Goal: Obtain resource: Obtain resource

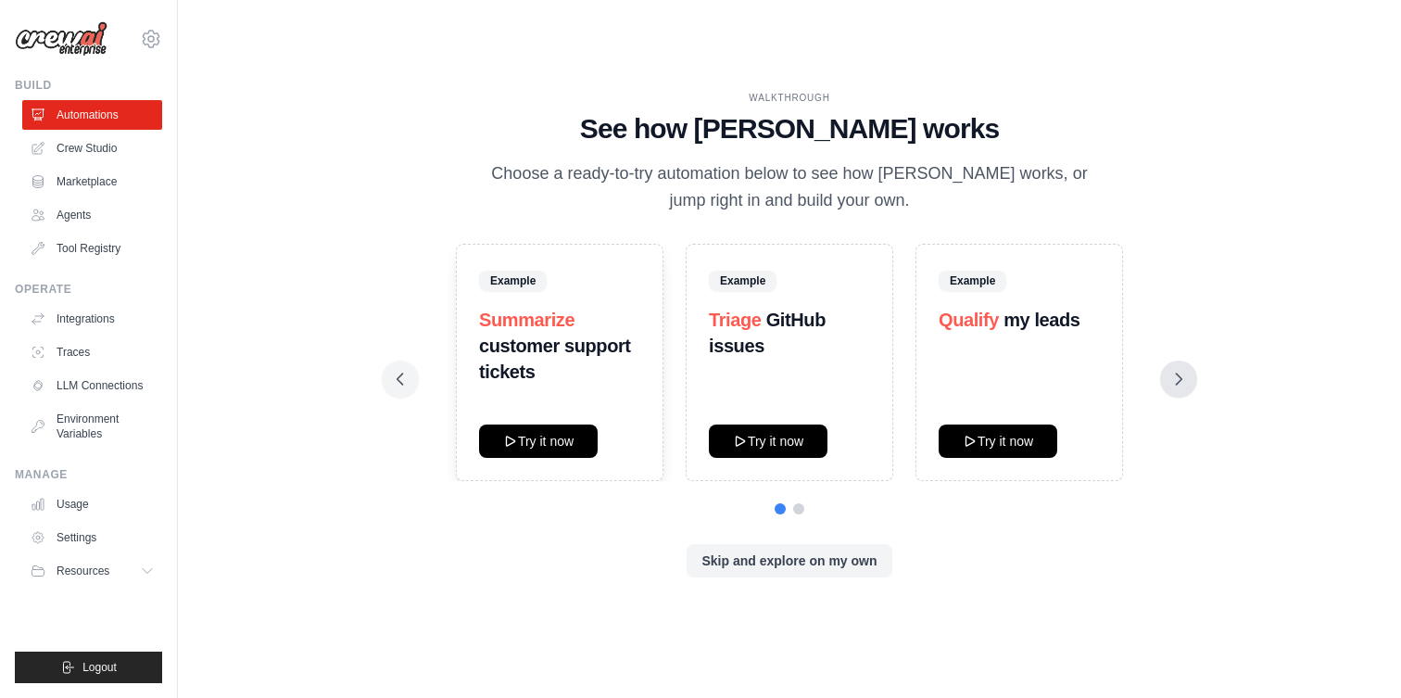
click at [1181, 381] on icon at bounding box center [1179, 379] width 19 height 19
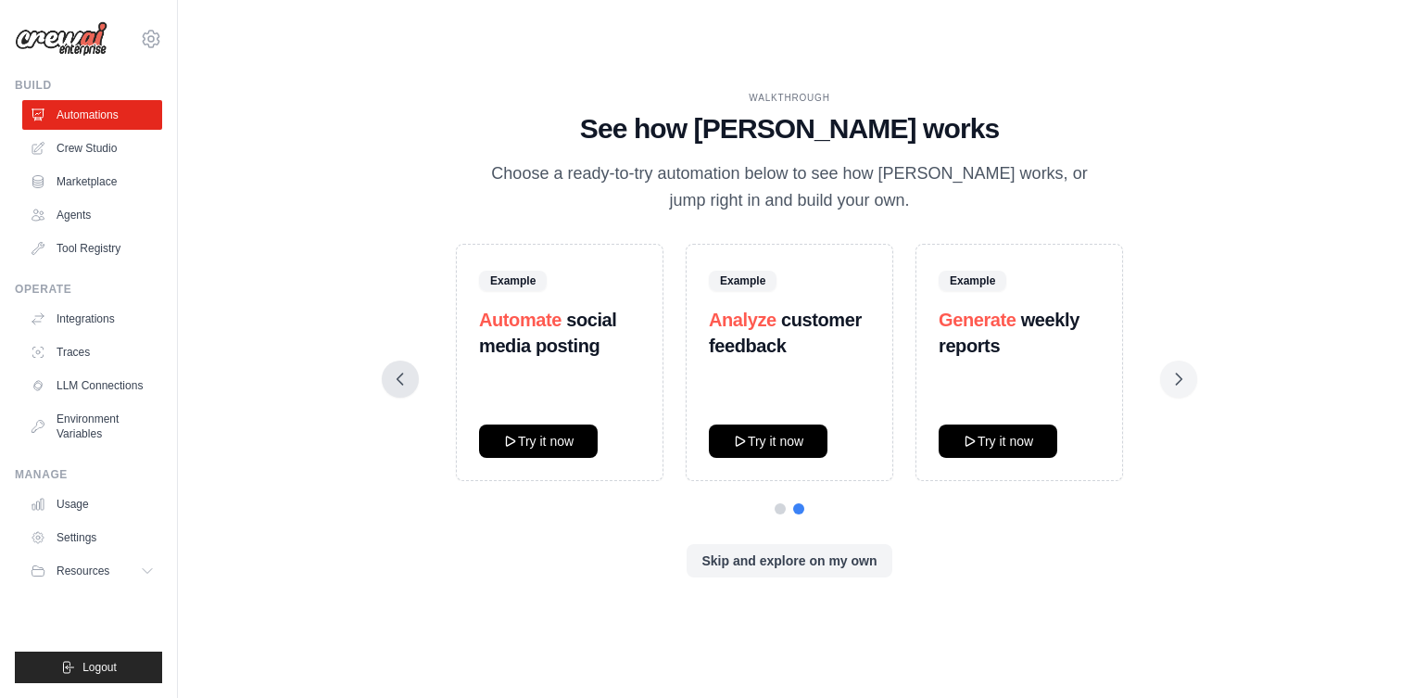
click at [398, 374] on icon at bounding box center [400, 379] width 19 height 19
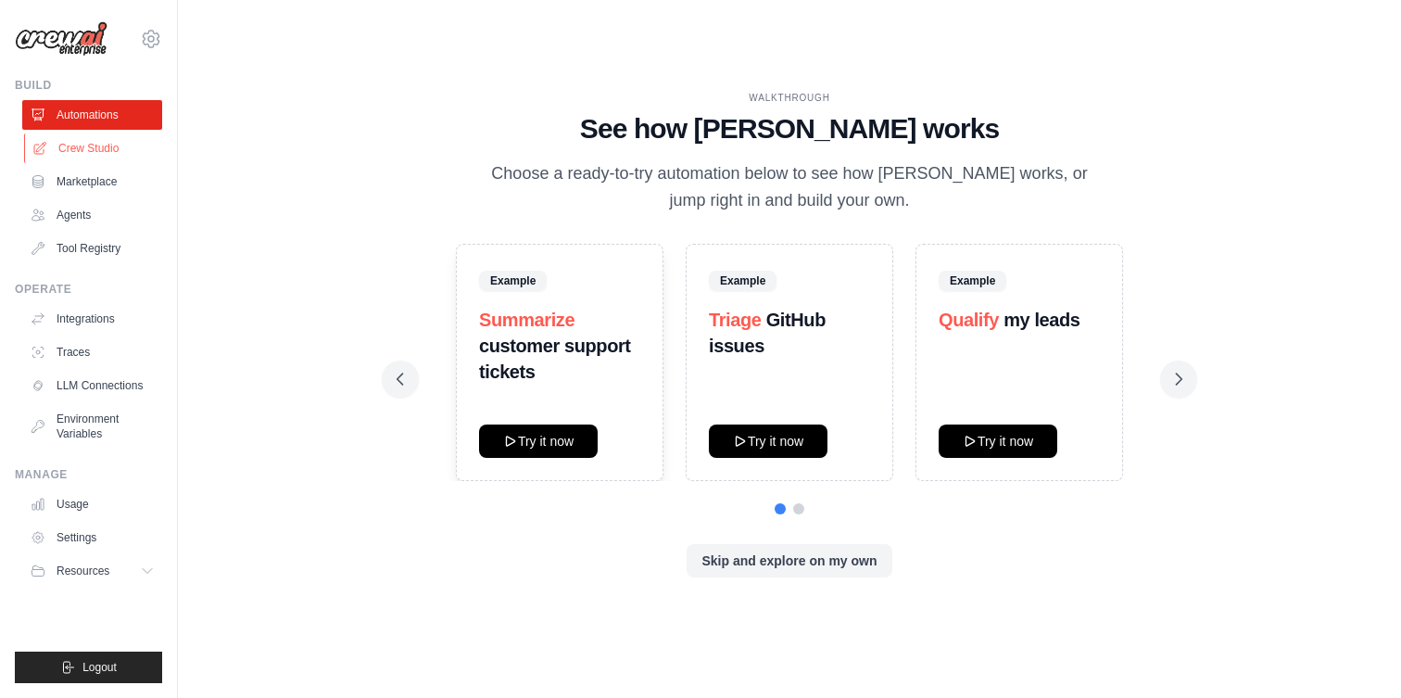
click at [90, 145] on link "Crew Studio" at bounding box center [94, 148] width 140 height 30
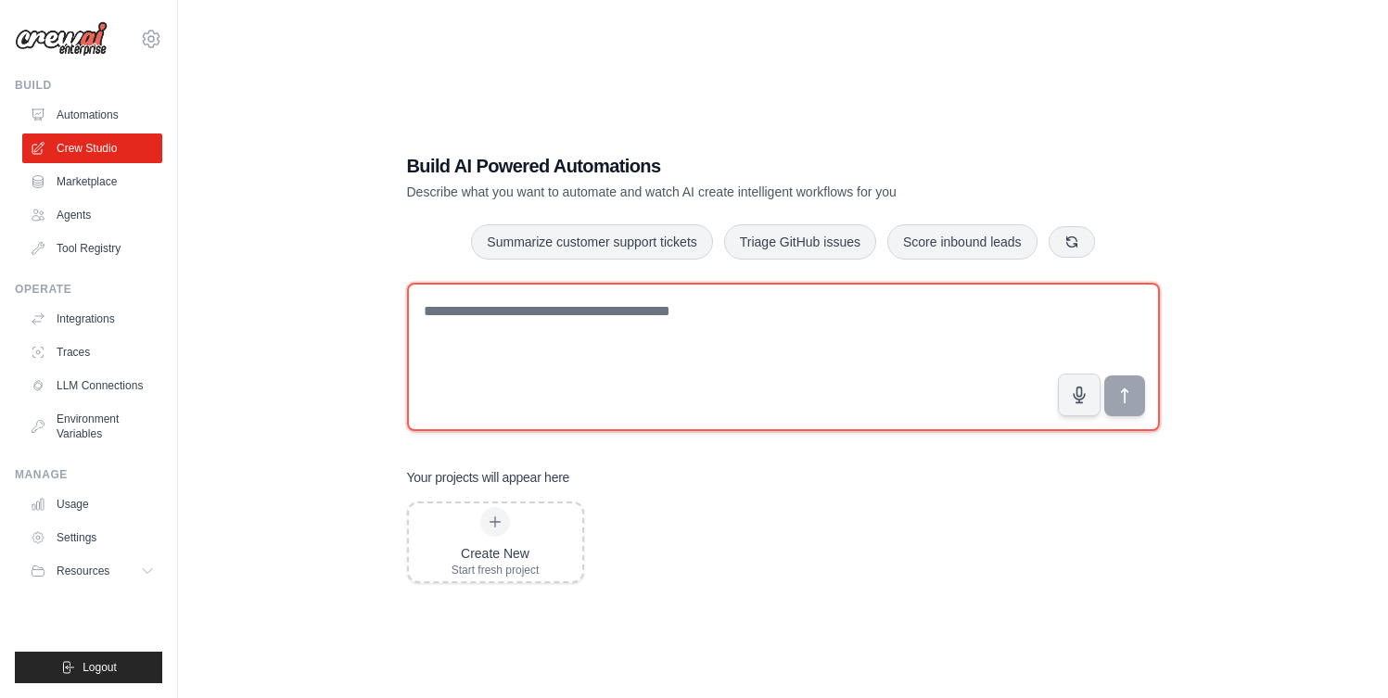
click at [572, 357] on textarea at bounding box center [783, 357] width 753 height 148
click at [494, 345] on textarea at bounding box center [783, 357] width 753 height 148
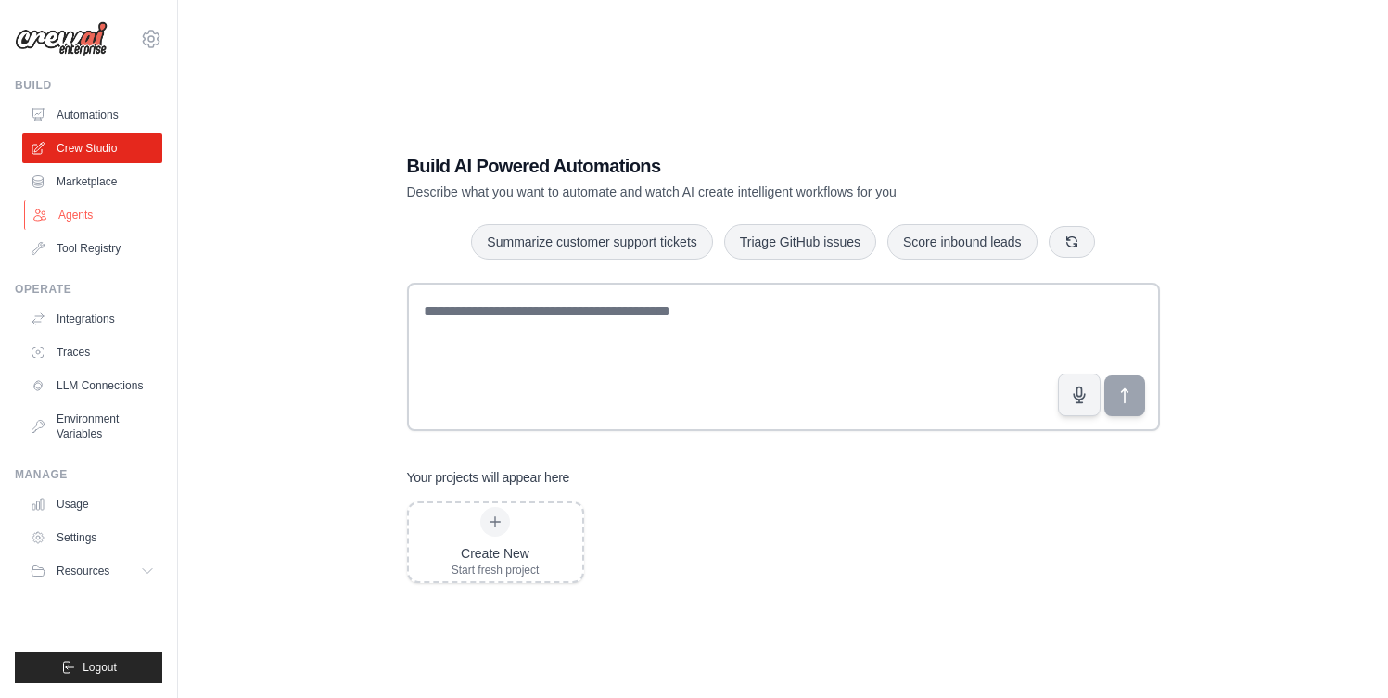
click at [80, 214] on link "Agents" at bounding box center [94, 215] width 140 height 30
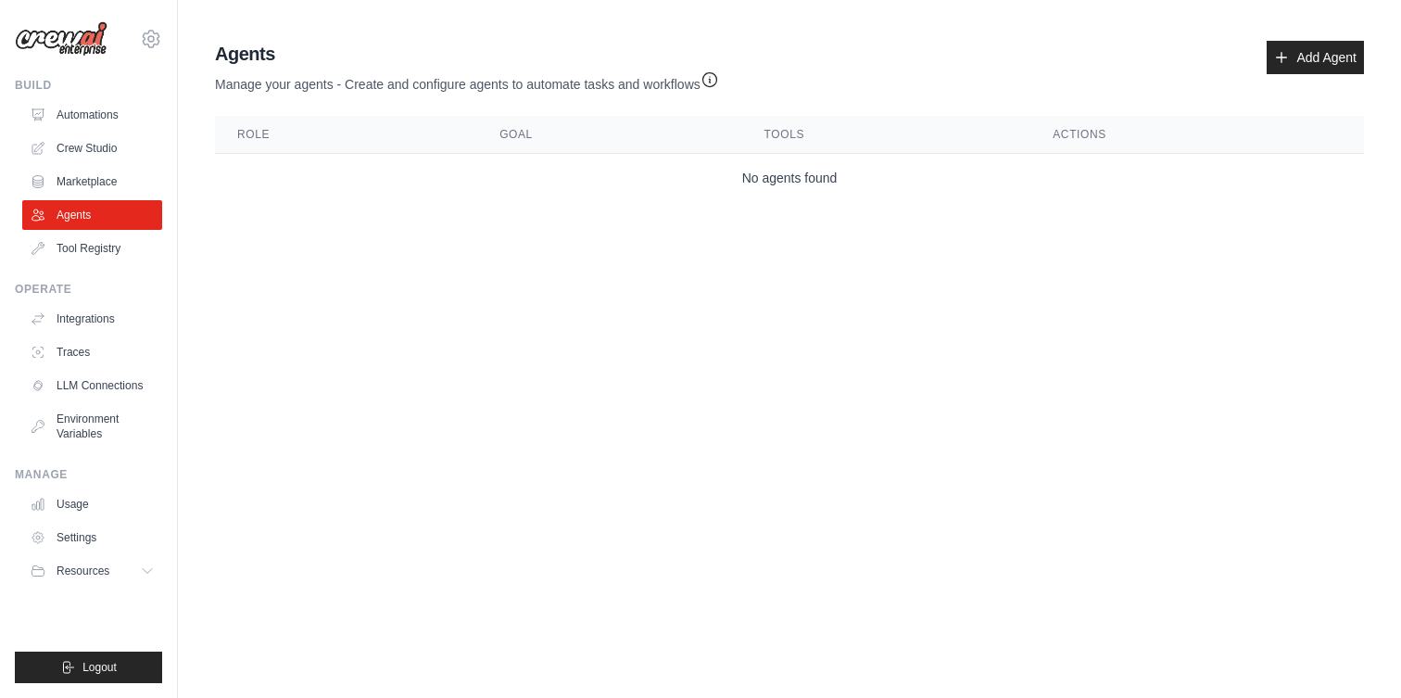
click at [779, 176] on td "No agents found" at bounding box center [789, 178] width 1149 height 49
click at [87, 182] on link "Marketplace" at bounding box center [94, 182] width 140 height 30
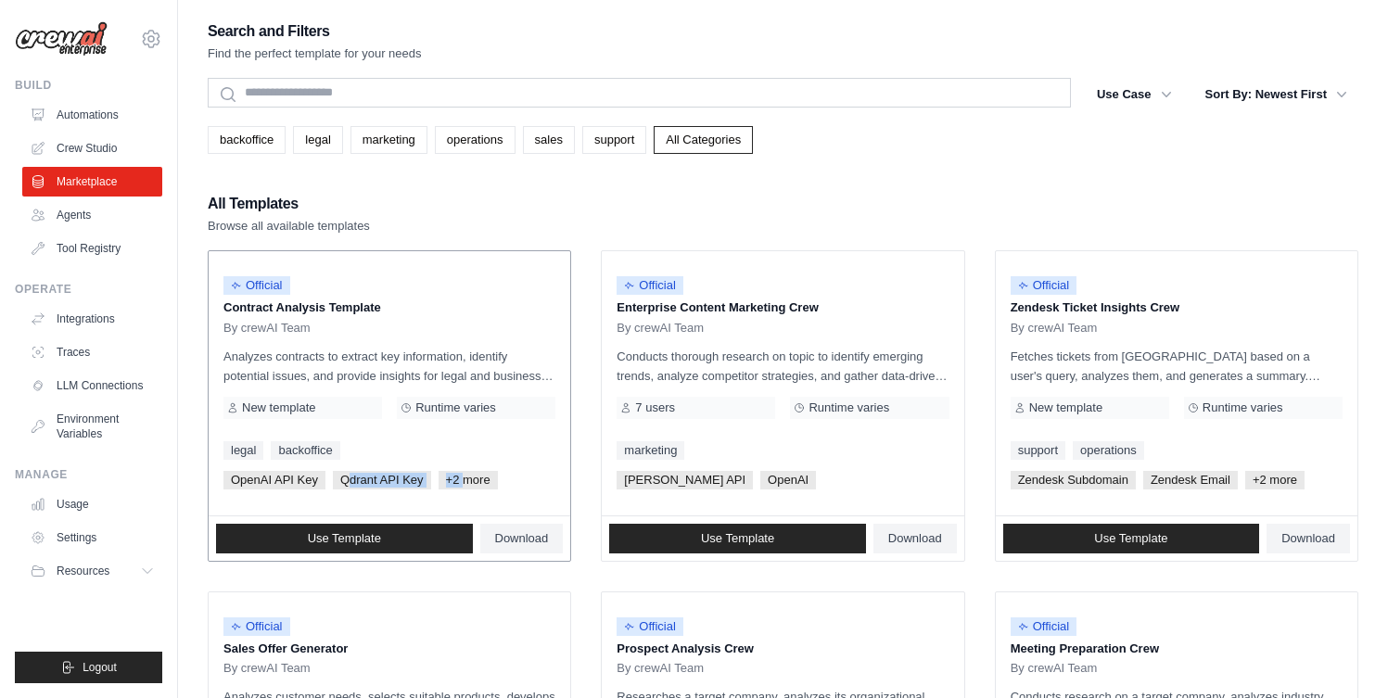
drag, startPoint x: 345, startPoint y: 477, endPoint x: 463, endPoint y: 476, distance: 118.6
click at [463, 476] on div "OpenAI API Key Qdrant API Key +2 more" at bounding box center [389, 480] width 332 height 19
click at [471, 480] on span "+2 more" at bounding box center [467, 480] width 59 height 19
click at [463, 485] on span "+2 more" at bounding box center [467, 480] width 59 height 19
click at [78, 504] on link "Usage" at bounding box center [94, 504] width 140 height 30
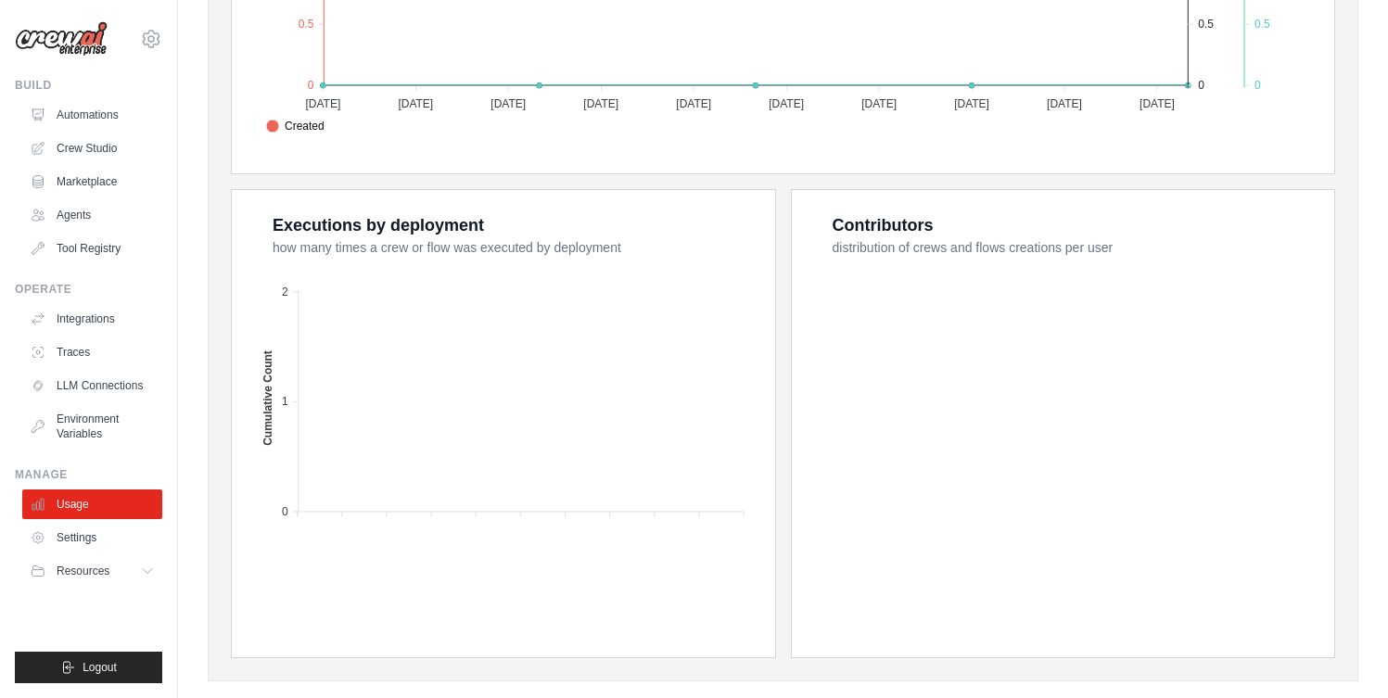
scroll to position [646, 0]
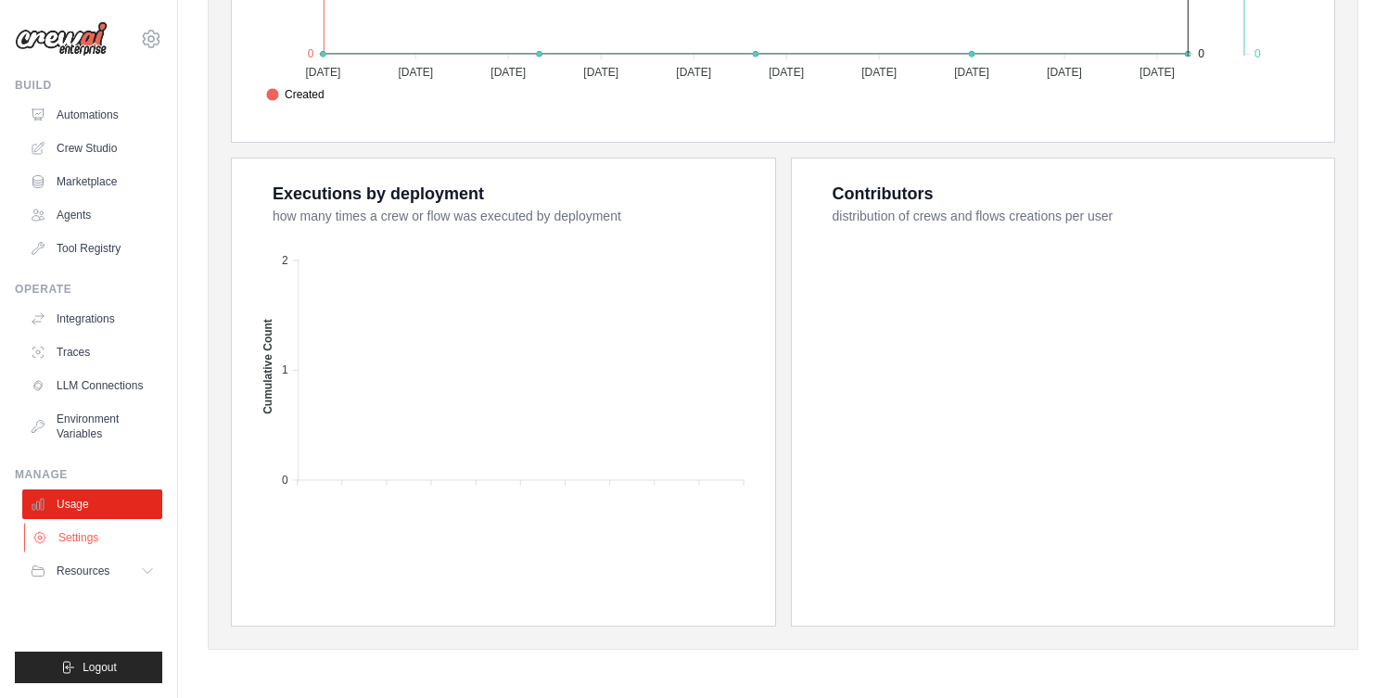
click at [90, 545] on link "Settings" at bounding box center [94, 538] width 140 height 30
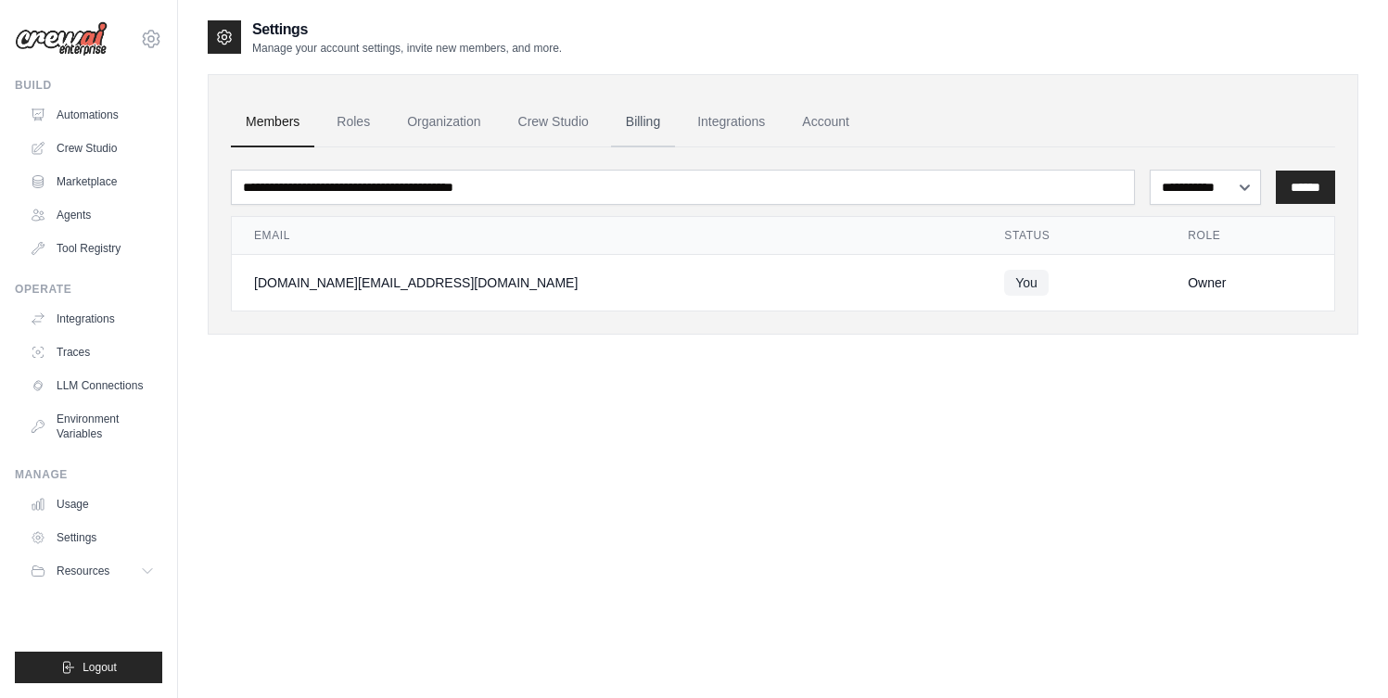
click at [611, 120] on link "Billing" at bounding box center [643, 122] width 64 height 50
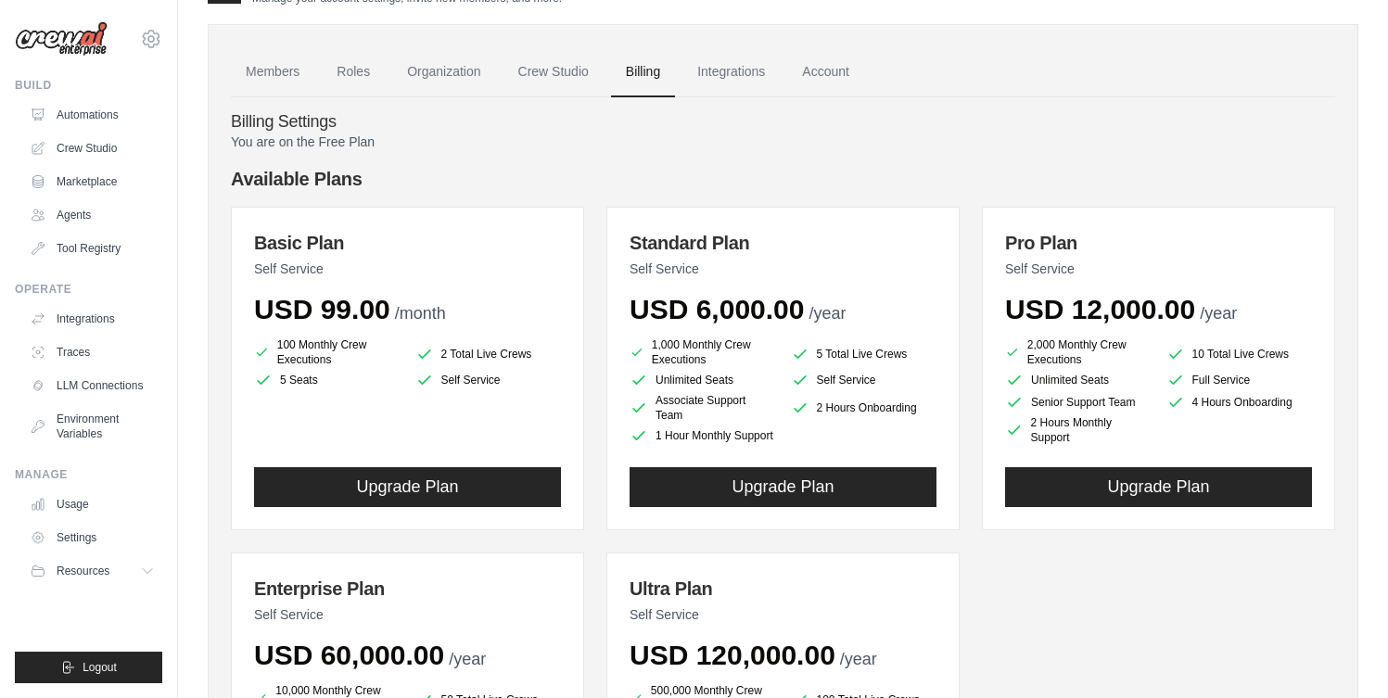
scroll to position [171, 0]
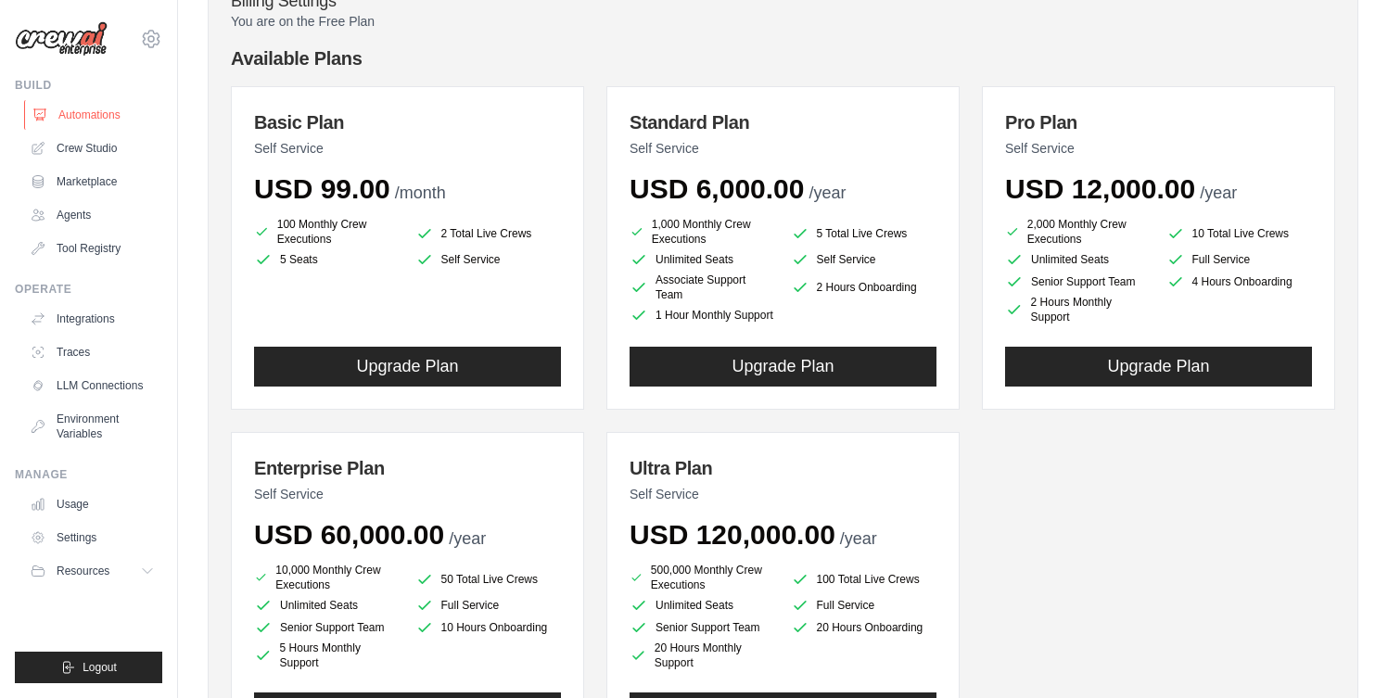
click at [96, 112] on link "Automations" at bounding box center [94, 115] width 140 height 30
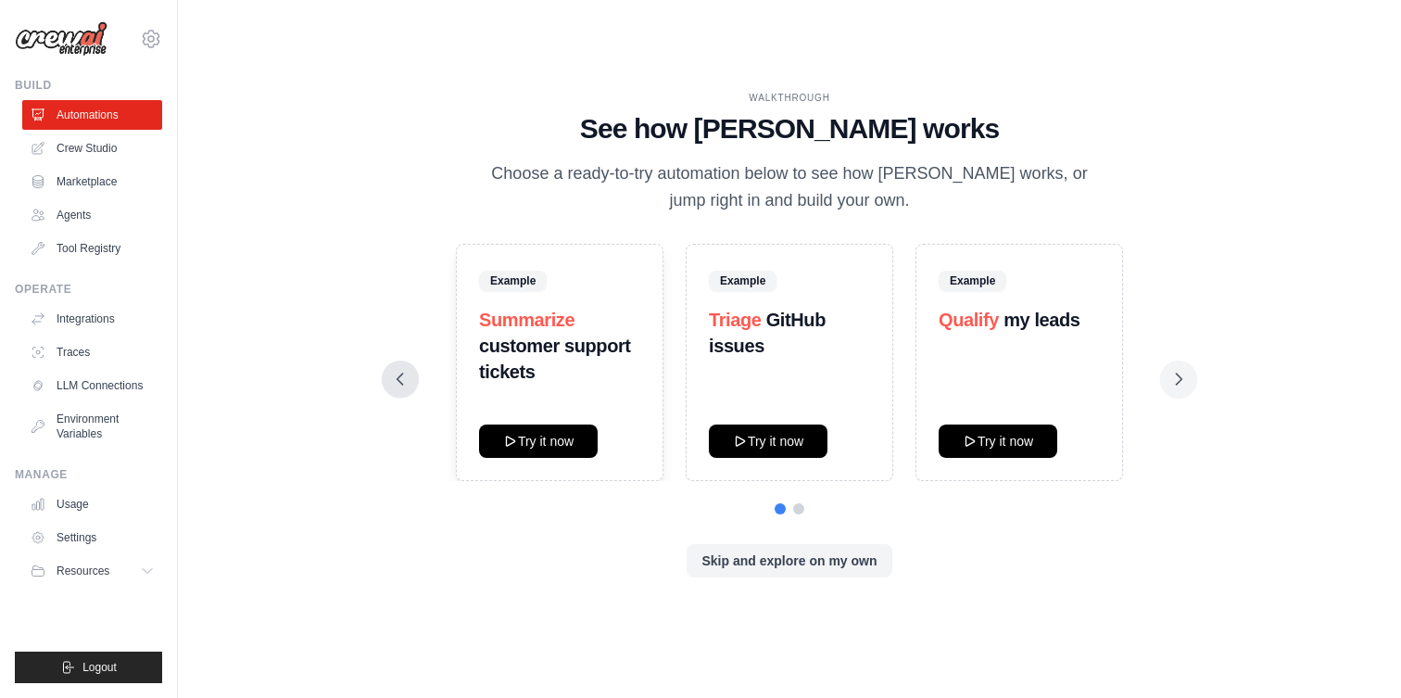
click at [409, 381] on icon at bounding box center [400, 379] width 19 height 19
click at [1177, 383] on icon at bounding box center [1180, 379] width 6 height 11
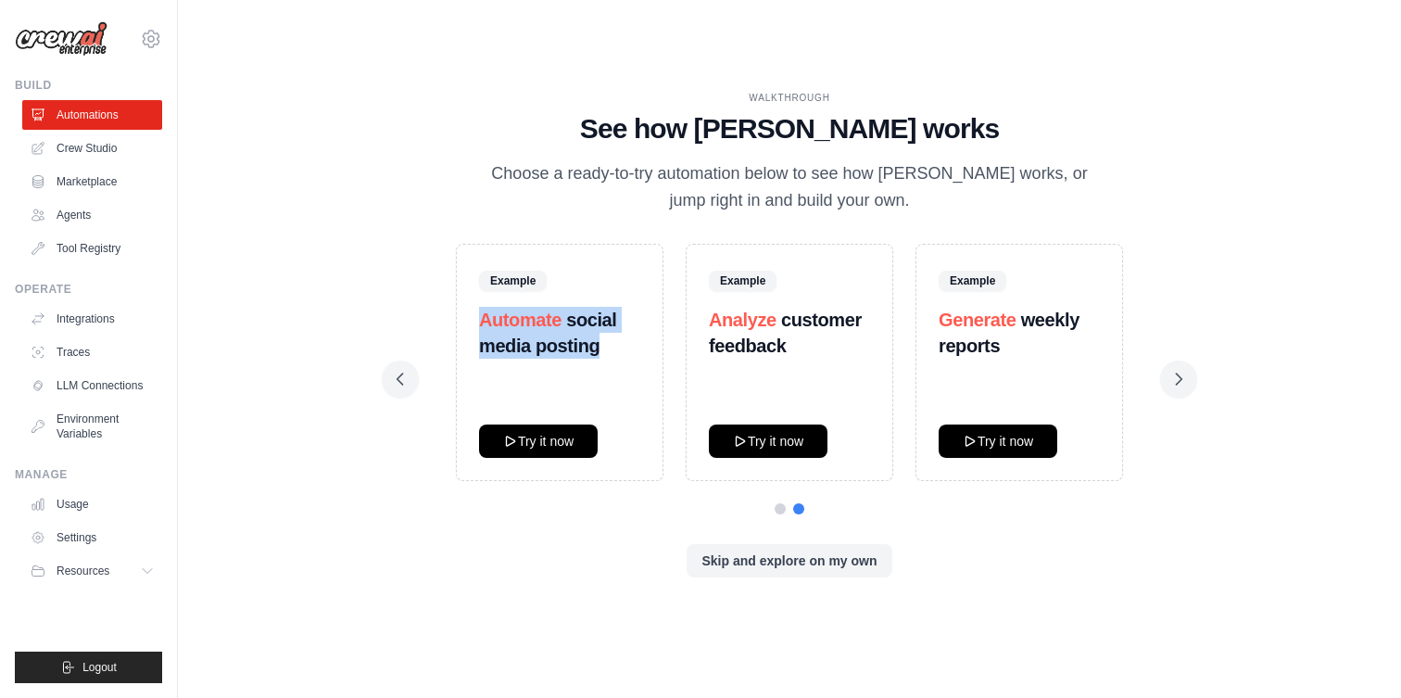
drag, startPoint x: 600, startPoint y: 348, endPoint x: 435, endPoint y: 321, distance: 167.2
click at [435, 321] on div "Example Automate social media posting Try it now Example Analyze customer feedb…" at bounding box center [790, 362] width 786 height 237
click at [586, 357] on h3 "Automate social media posting" at bounding box center [559, 333] width 161 height 52
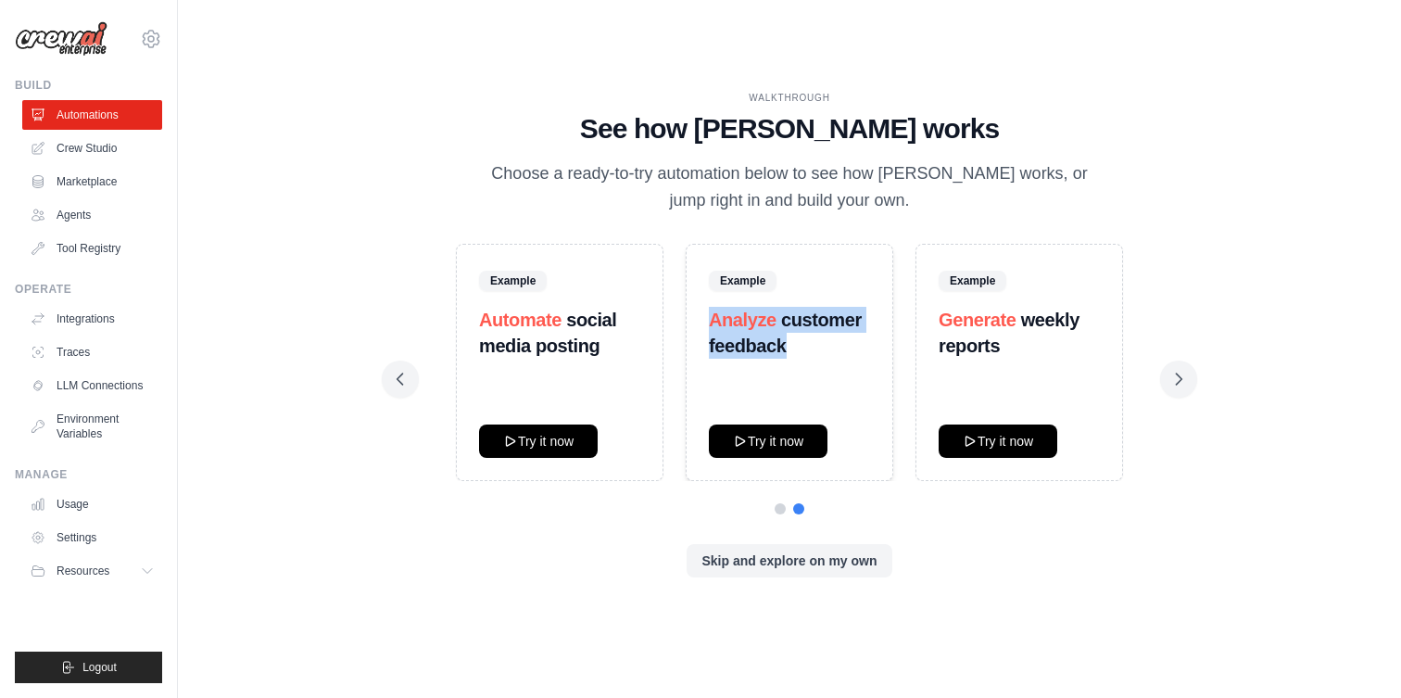
drag, startPoint x: 789, startPoint y: 349, endPoint x: 690, endPoint y: 321, distance: 103.0
click at [690, 321] on div "Example Analyze customer feedback Try it now" at bounding box center [790, 362] width 208 height 237
click at [819, 348] on h3 "Analyze customer feedback" at bounding box center [789, 333] width 161 height 52
drag, startPoint x: 1004, startPoint y: 341, endPoint x: 922, endPoint y: 306, distance: 88.8
click at [922, 306] on div "Example Generate weekly reports Try it now" at bounding box center [1020, 362] width 208 height 237
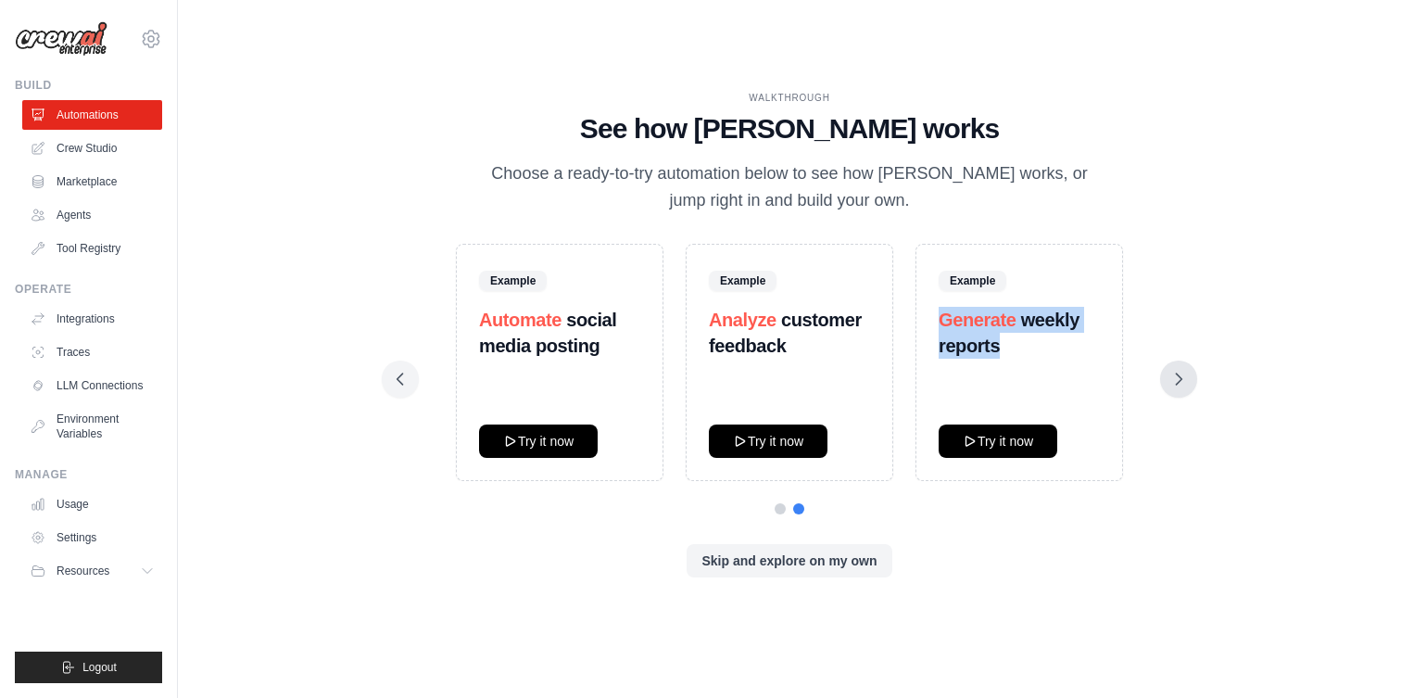
click at [1170, 374] on icon at bounding box center [1179, 379] width 19 height 19
click at [398, 373] on icon at bounding box center [400, 379] width 19 height 19
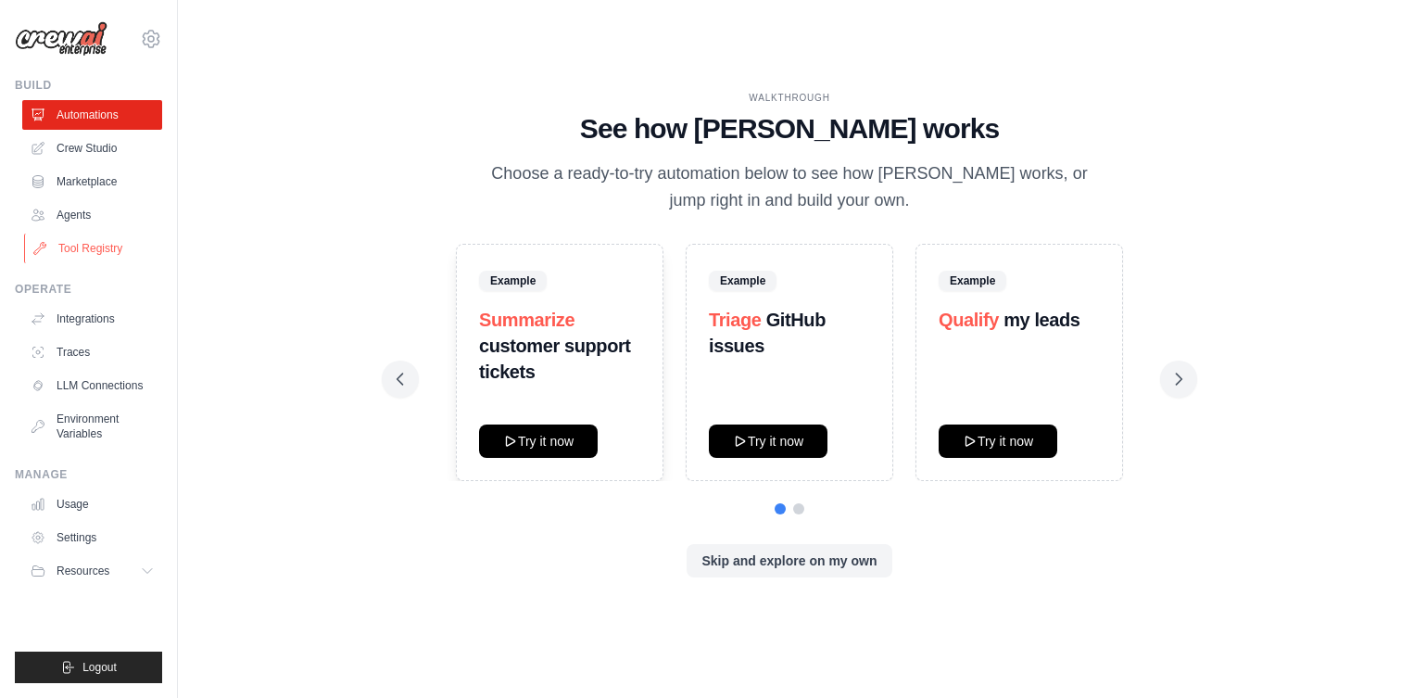
click at [104, 248] on link "Tool Registry" at bounding box center [94, 249] width 140 height 30
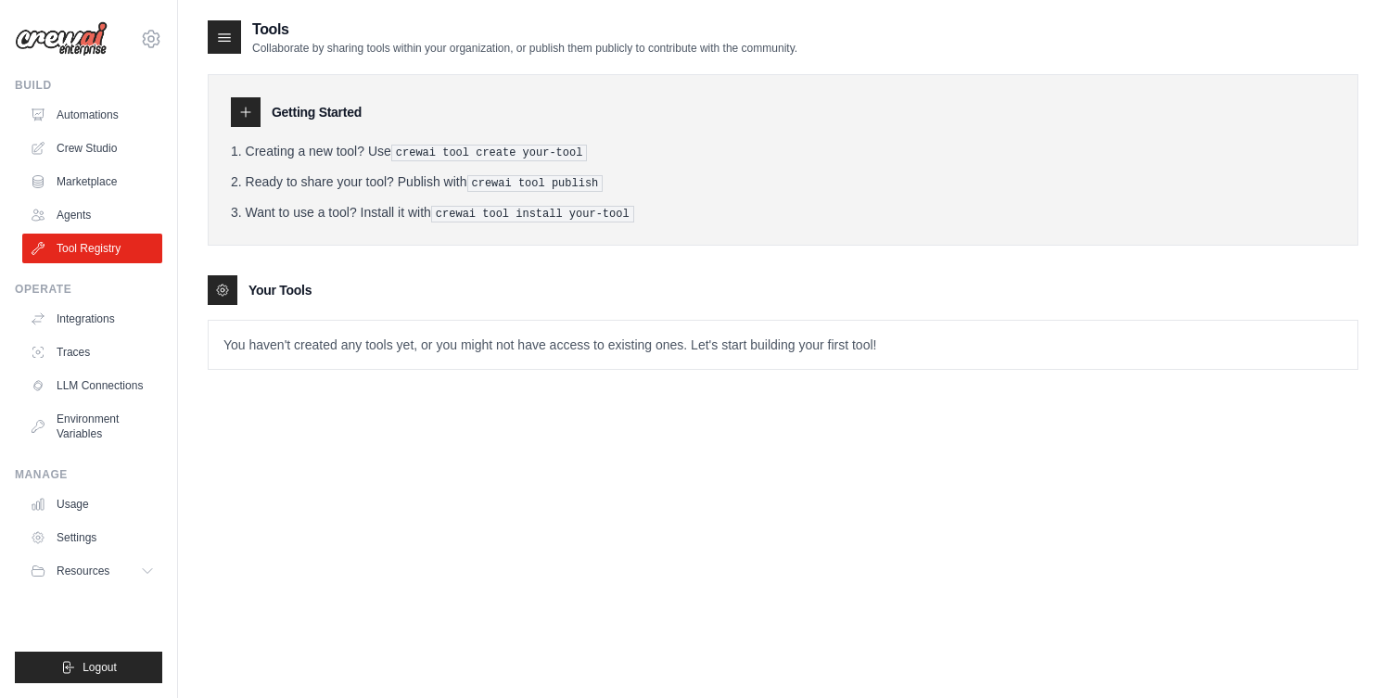
click at [420, 347] on p "You haven't created any tools yet, or you might not have access to existing one…" at bounding box center [783, 345] width 1148 height 48
click at [435, 184] on li "Ready to share your tool? Publish with crewai tool publish" at bounding box center [783, 181] width 1104 height 19
click at [439, 138] on div "Getting Started Creating a new tool? Use crewai tool create your-tool Ready to …" at bounding box center [783, 159] width 1150 height 171
click at [530, 154] on pre "crewai tool create your-tool" at bounding box center [489, 153] width 196 height 17
click at [644, 161] on ol "Creating a new tool? Use crewai tool create your-tool Ready to share your tool?…" at bounding box center [783, 182] width 1104 height 81
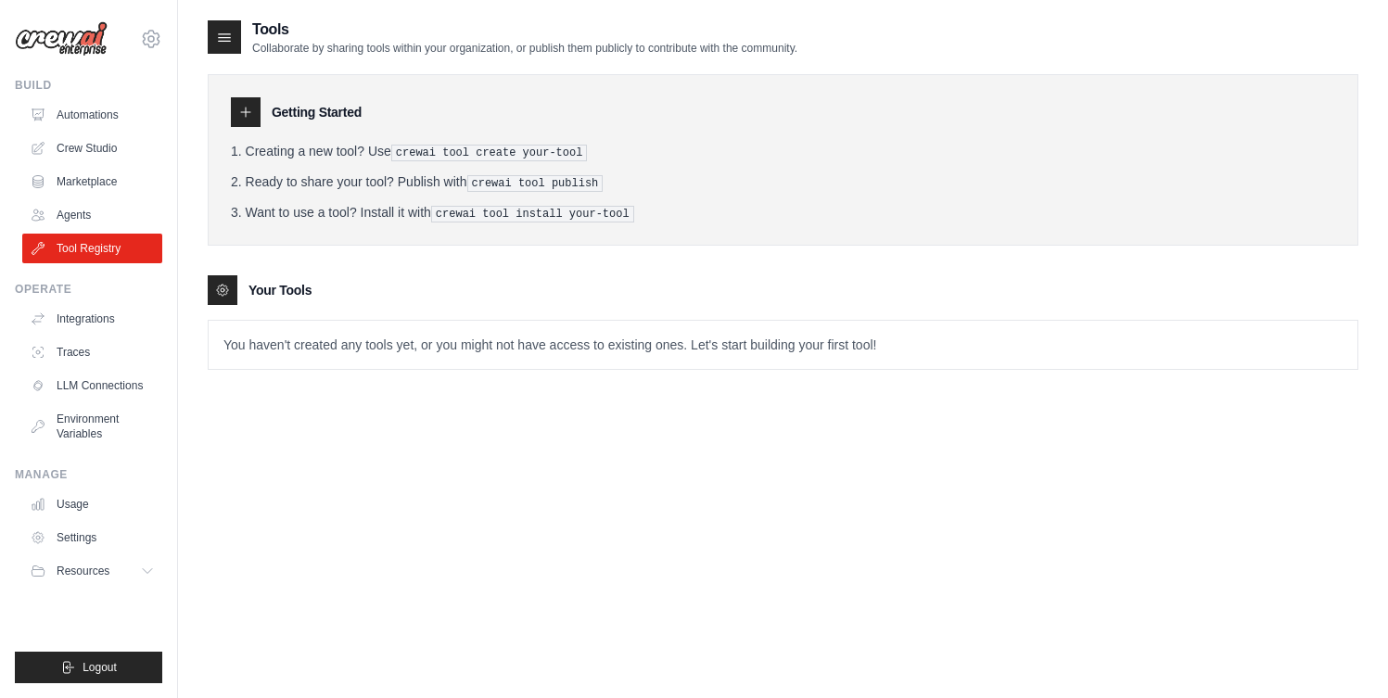
click at [539, 184] on pre "crewai tool publish" at bounding box center [535, 183] width 136 height 17
click at [82, 209] on link "Agents" at bounding box center [94, 215] width 140 height 30
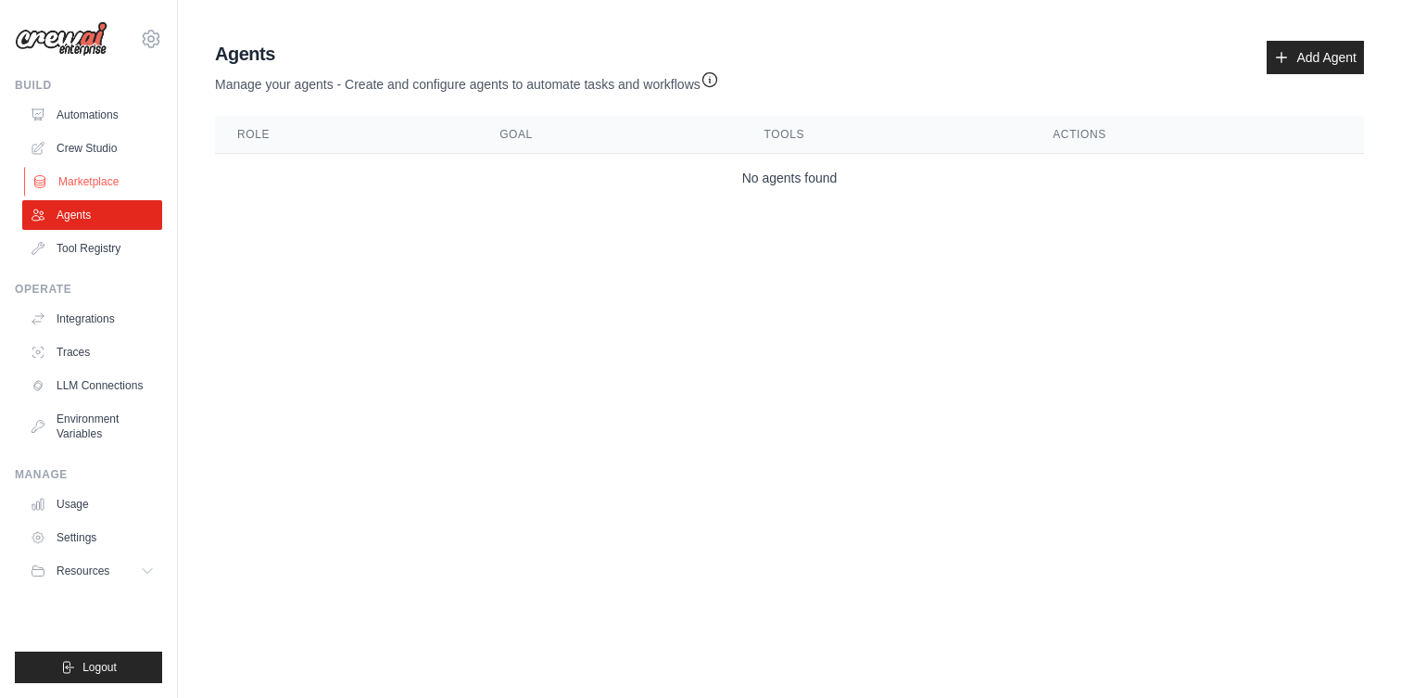
click at [85, 182] on link "Marketplace" at bounding box center [94, 182] width 140 height 30
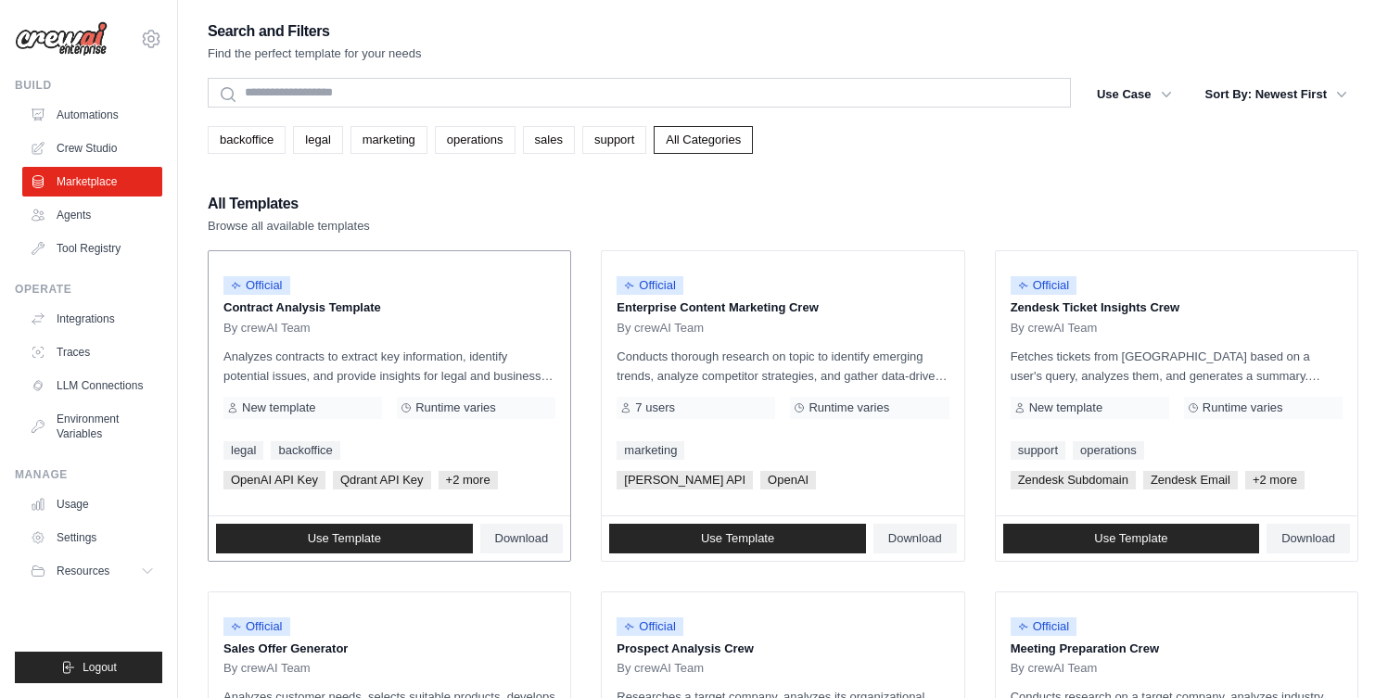
click at [417, 404] on span "Runtime varies" at bounding box center [455, 407] width 81 height 15
click at [288, 406] on span "New template" at bounding box center [278, 407] width 73 height 15
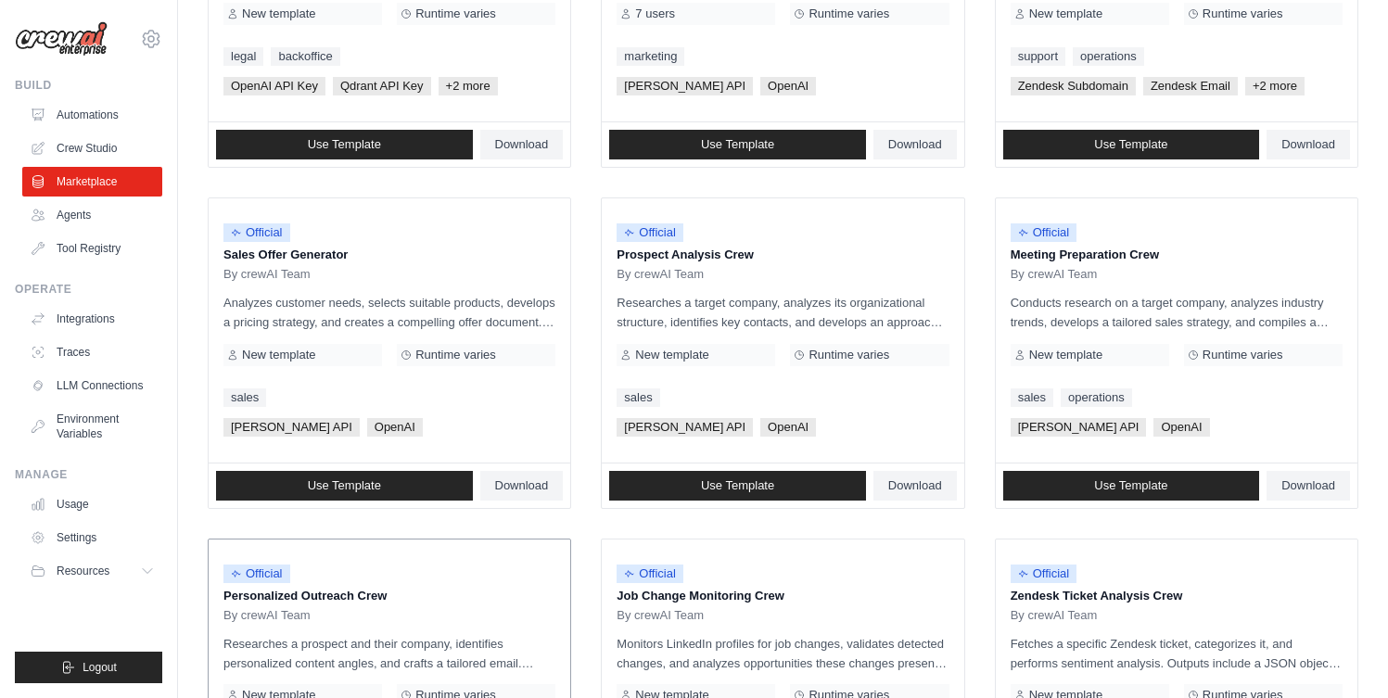
scroll to position [701, 0]
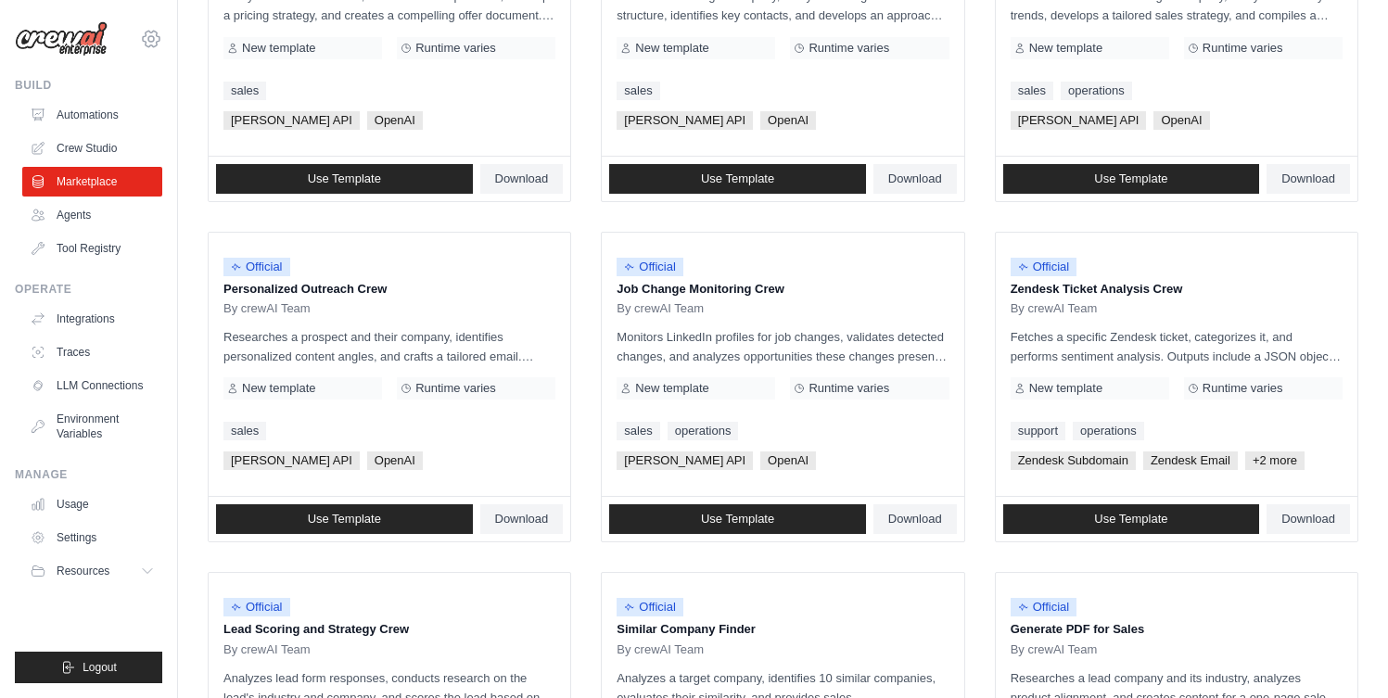
click at [153, 44] on icon at bounding box center [151, 39] width 22 height 22
click at [386, 98] on div "sales" at bounding box center [389, 91] width 332 height 19
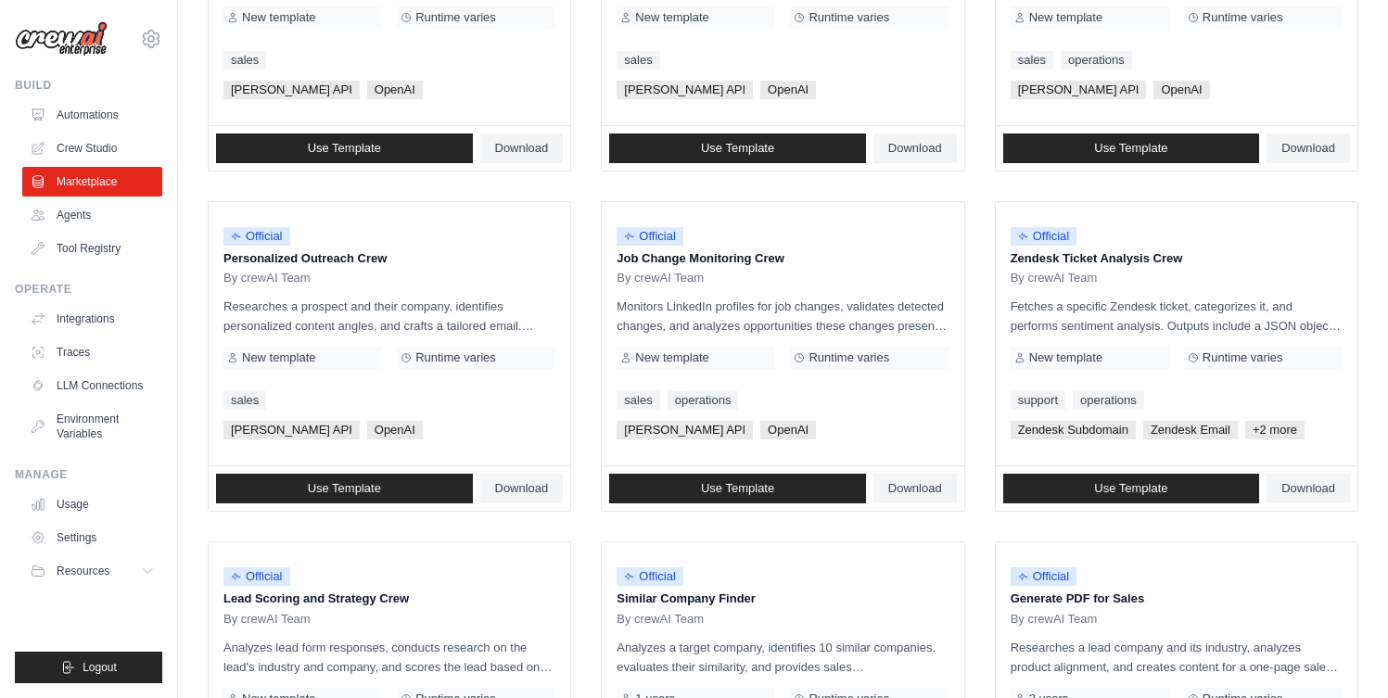
scroll to position [736, 0]
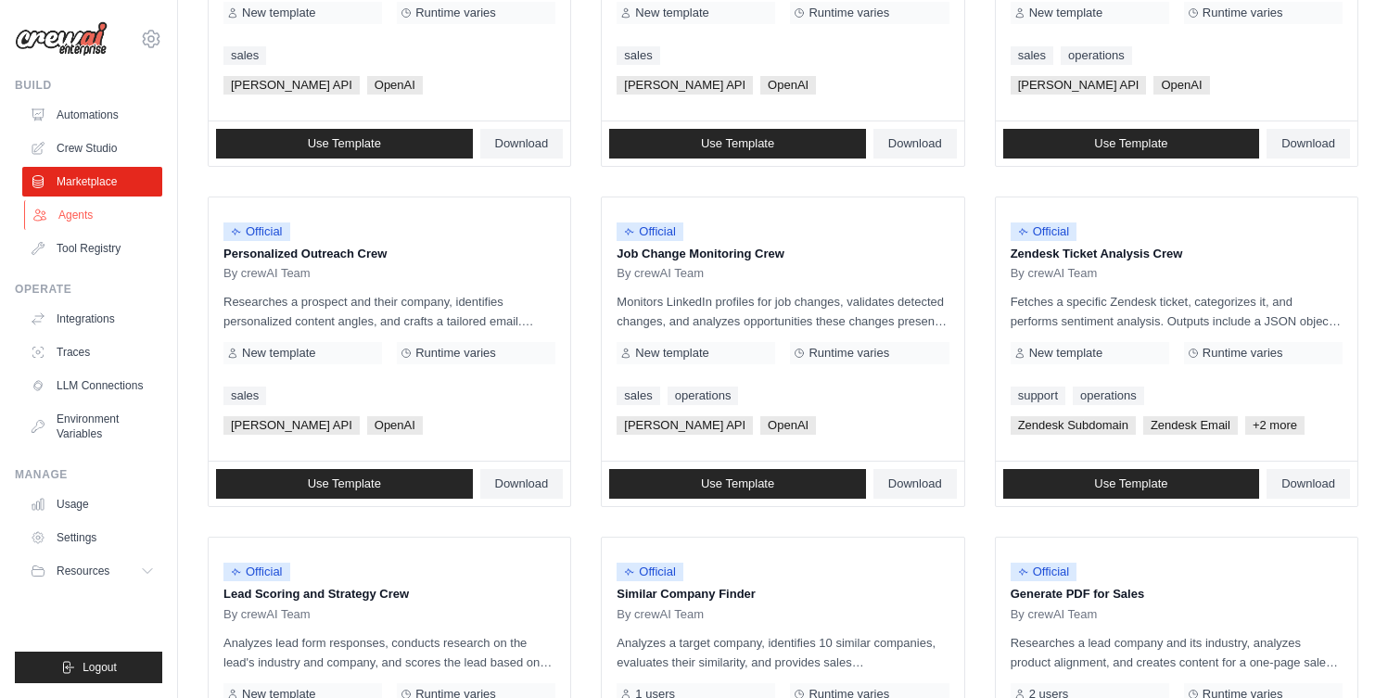
click at [61, 218] on link "Agents" at bounding box center [94, 215] width 140 height 30
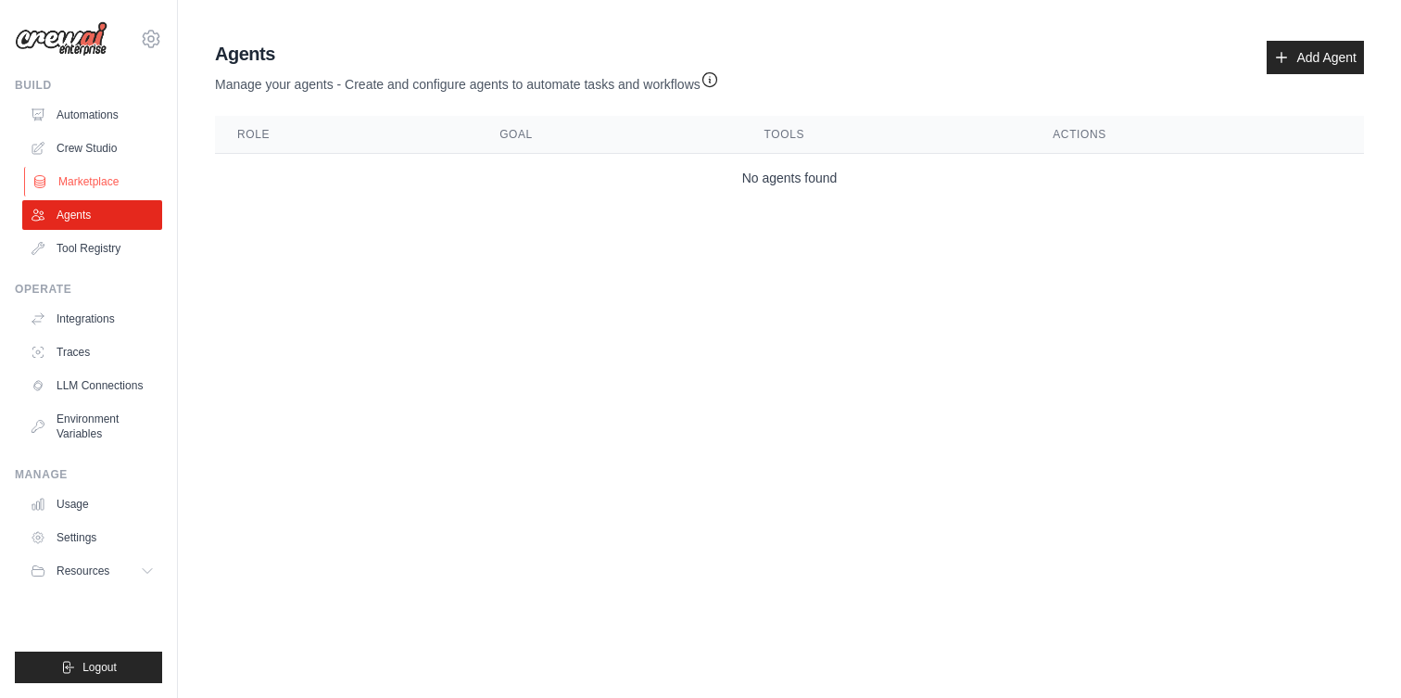
click at [88, 172] on link "Marketplace" at bounding box center [94, 182] width 140 height 30
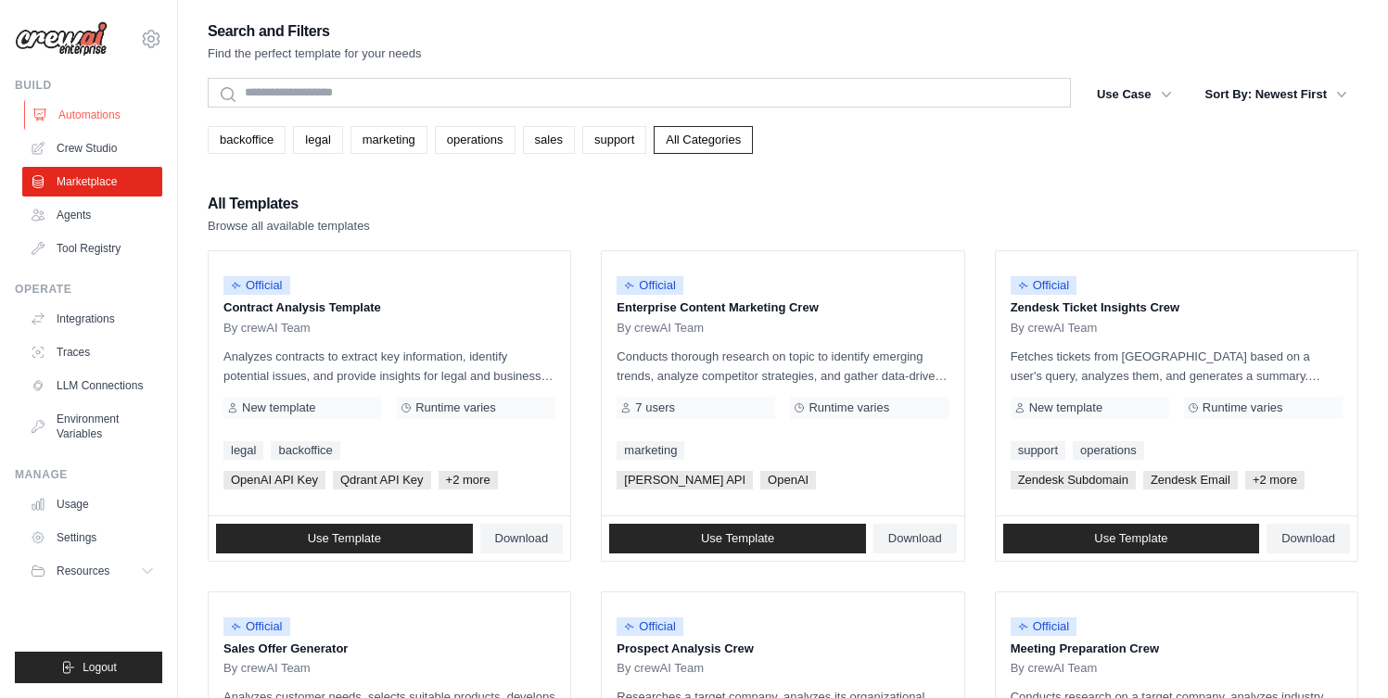
click at [108, 118] on link "Automations" at bounding box center [94, 115] width 140 height 30
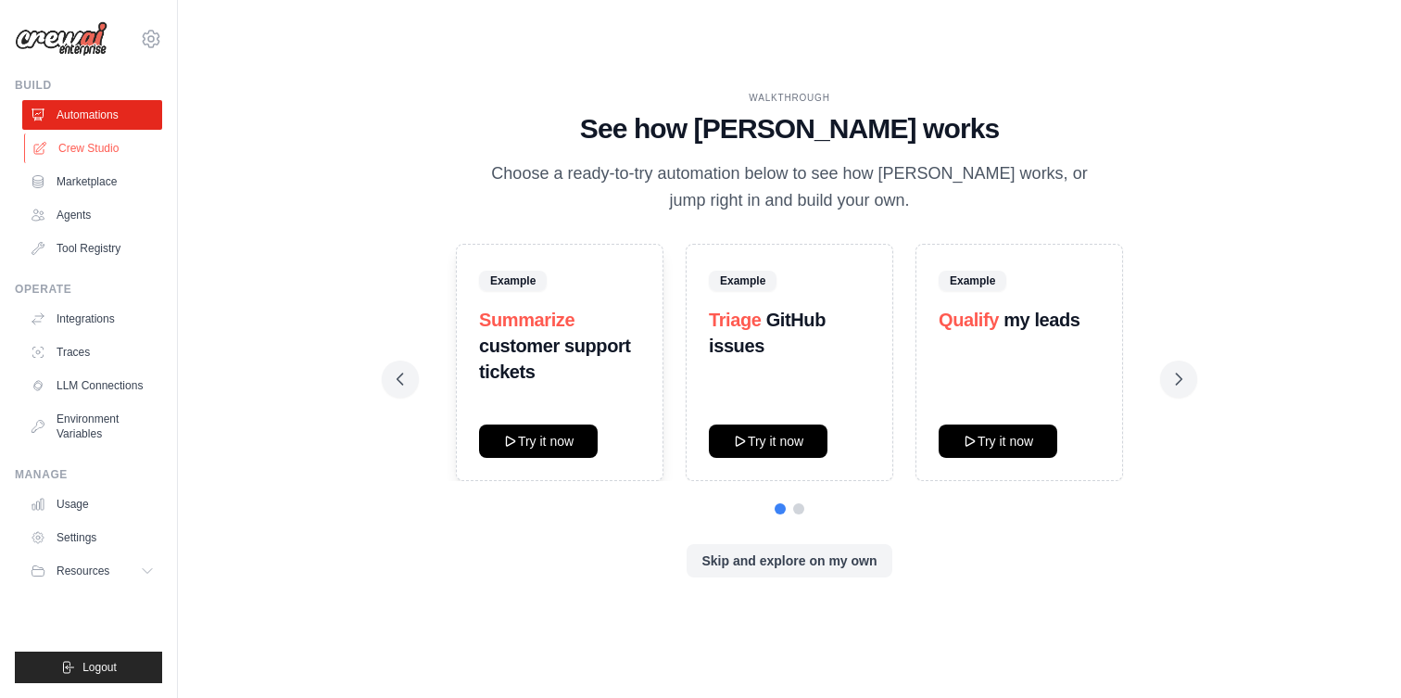
click at [106, 145] on link "Crew Studio" at bounding box center [94, 148] width 140 height 30
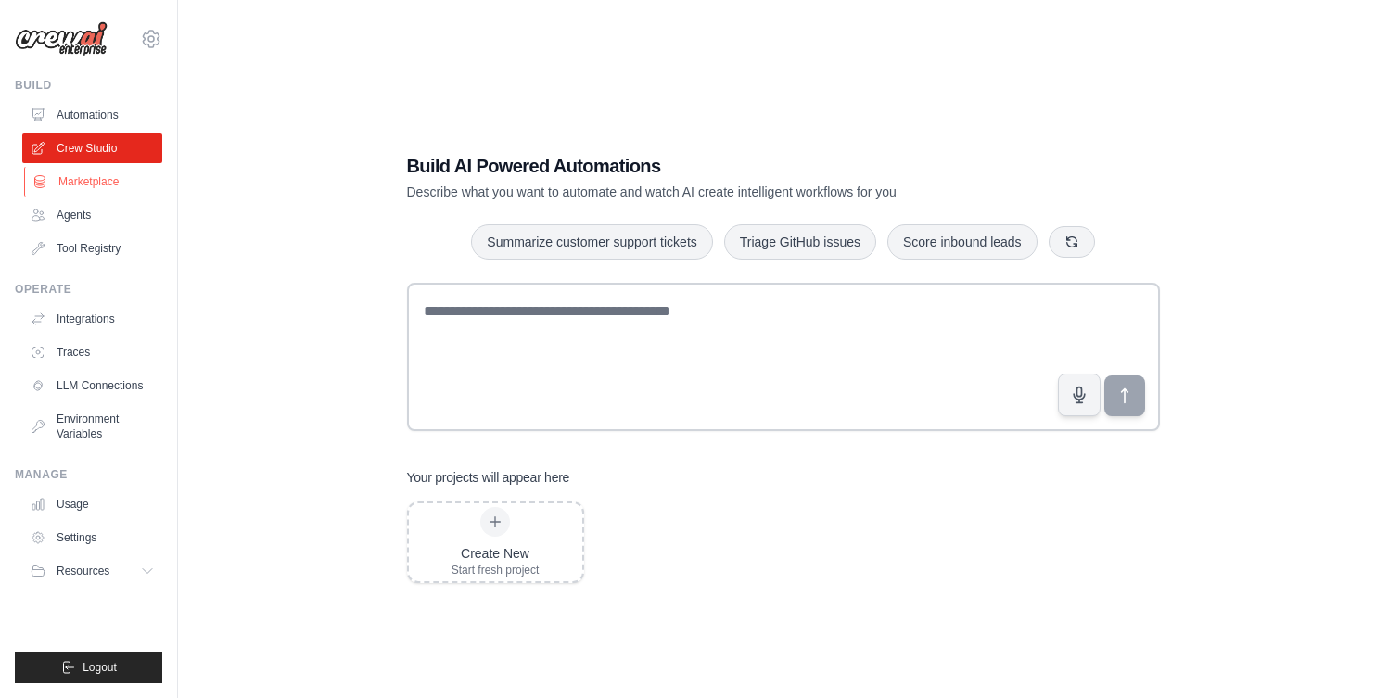
click at [133, 183] on link "Marketplace" at bounding box center [94, 182] width 140 height 30
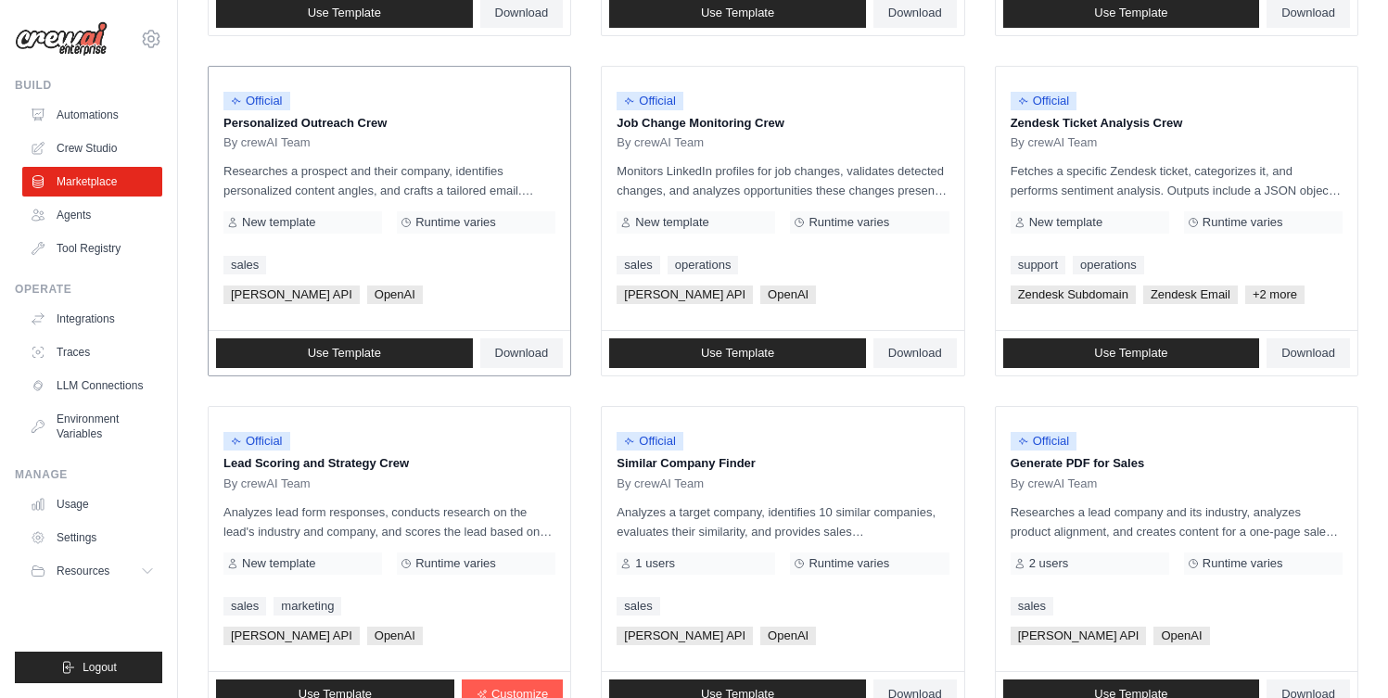
scroll to position [867, 0]
click at [336, 121] on p "Personalized Outreach Crew" at bounding box center [389, 123] width 332 height 19
click at [322, 125] on p "Personalized Outreach Crew" at bounding box center [389, 123] width 332 height 19
click at [313, 218] on span "New template" at bounding box center [278, 222] width 73 height 15
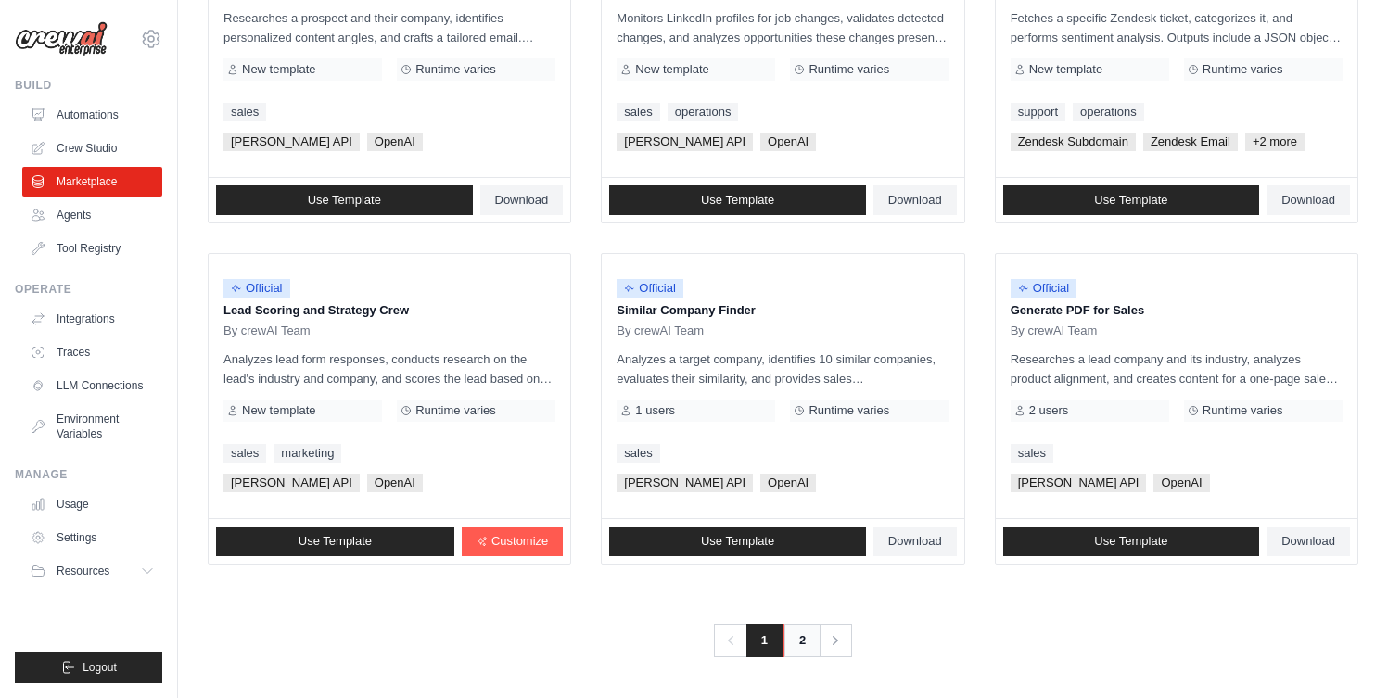
click at [804, 647] on link "2" at bounding box center [801, 640] width 37 height 33
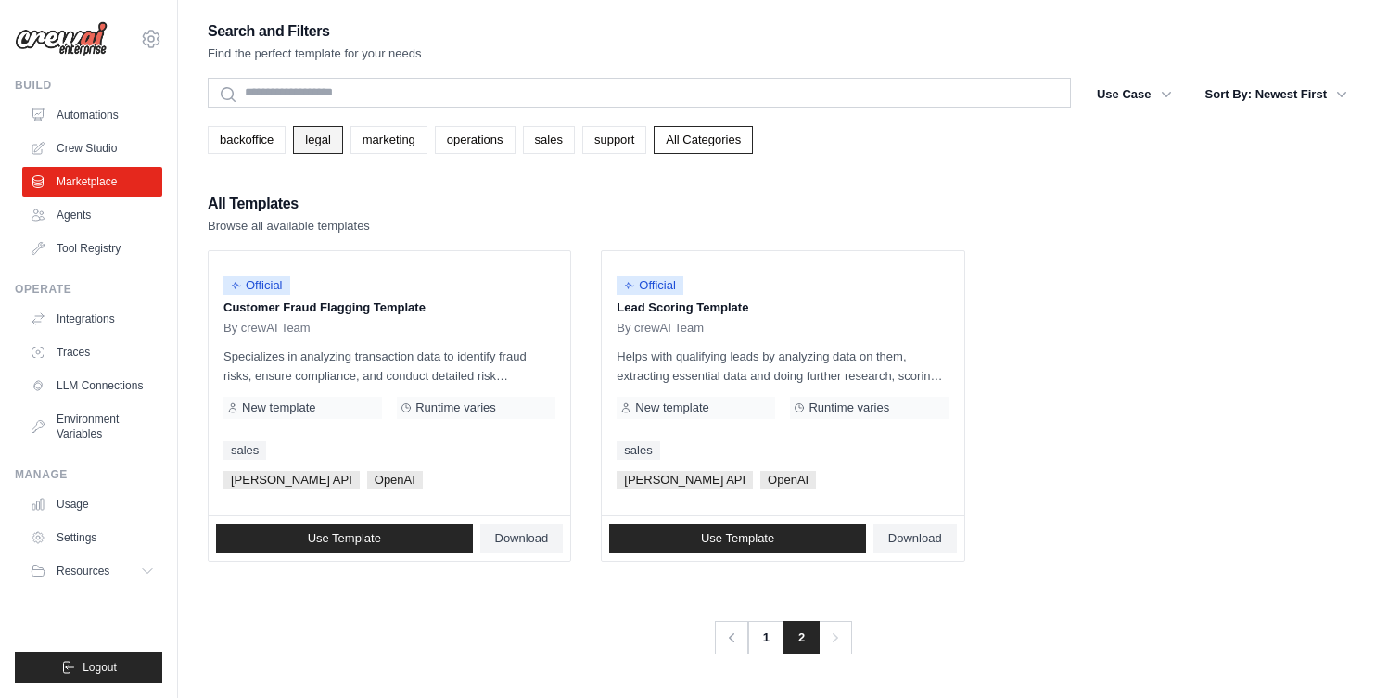
click at [306, 139] on link "legal" at bounding box center [317, 140] width 49 height 28
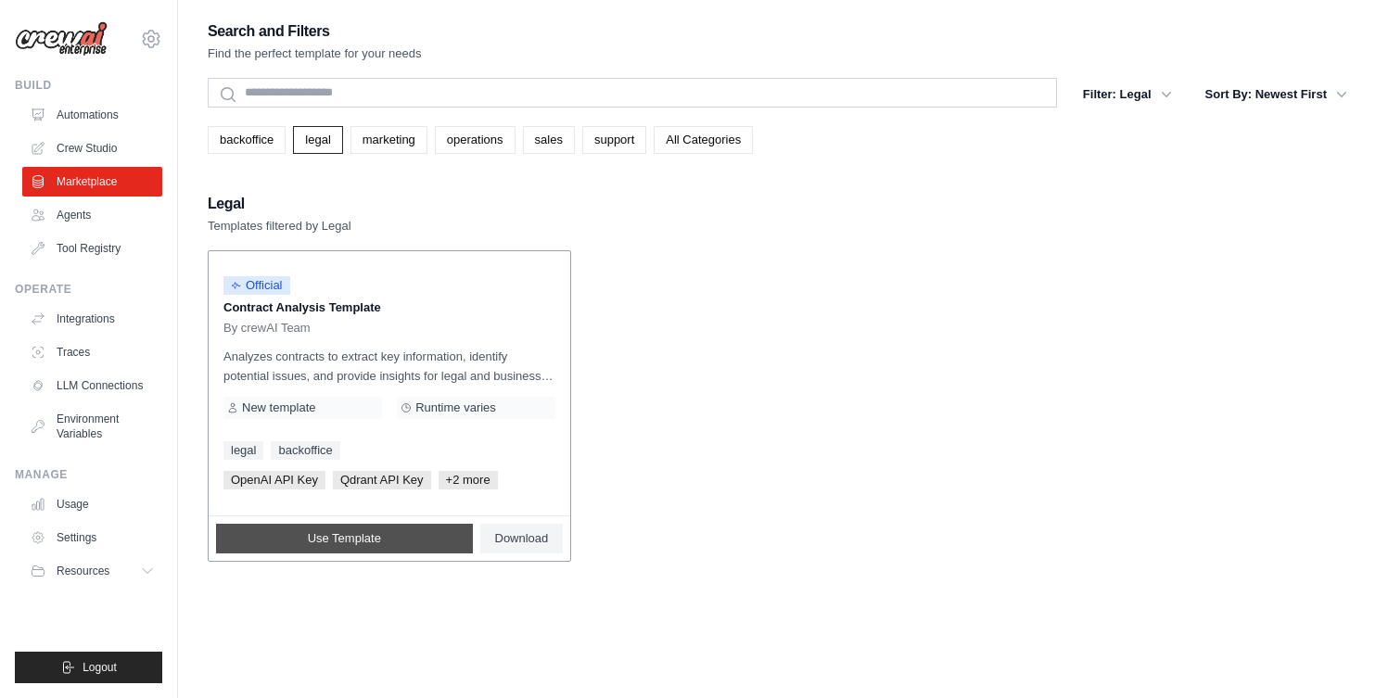
click at [374, 539] on span "Use Template" at bounding box center [344, 538] width 73 height 15
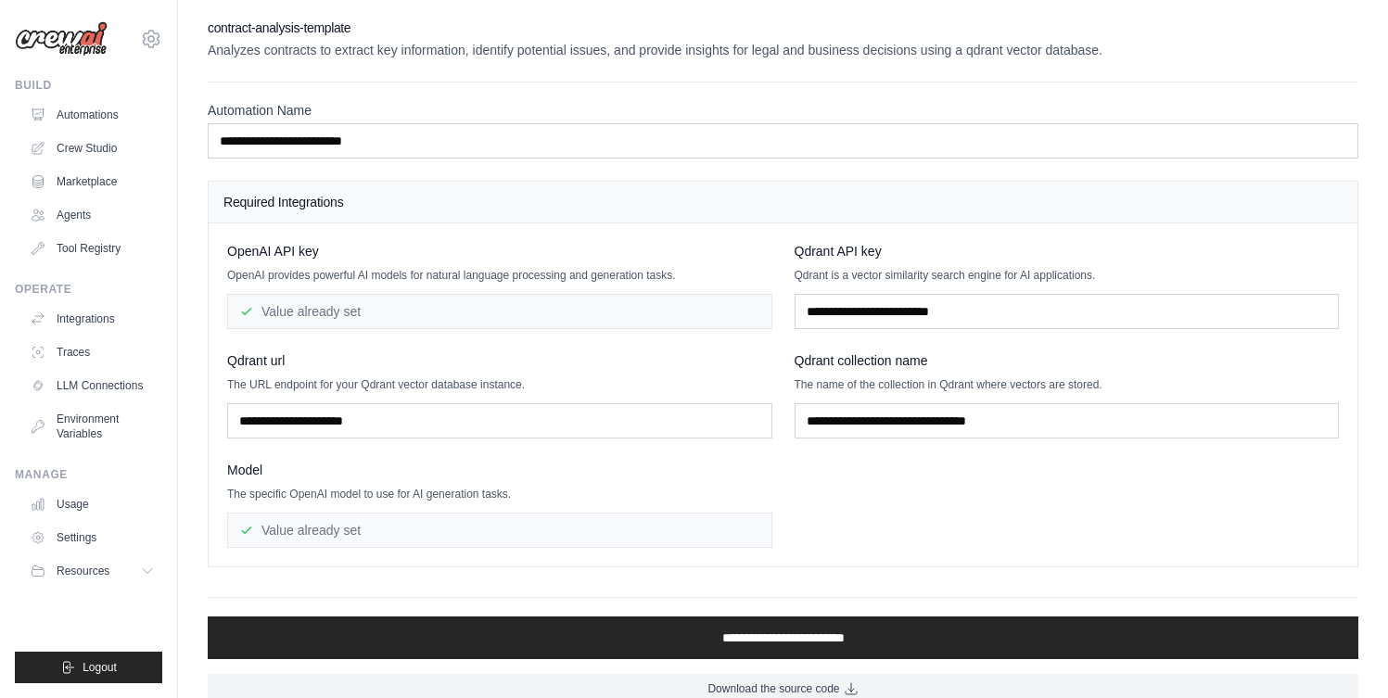
click at [364, 311] on div "Value already set" at bounding box center [499, 311] width 545 height 35
